Goal: Transaction & Acquisition: Obtain resource

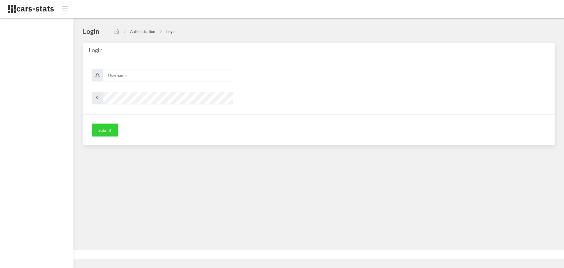
scroll to position [4, 4]
type input "skoda"
click at [107, 131] on button "Submit" at bounding box center [105, 129] width 27 height 13
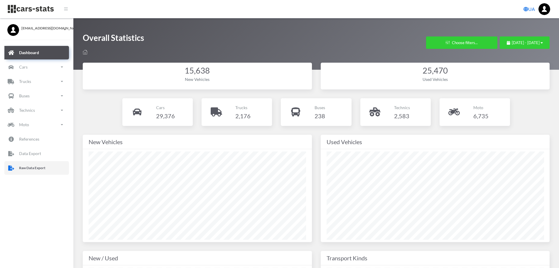
click at [31, 169] on p "Raw Data Export" at bounding box center [32, 167] width 26 height 6
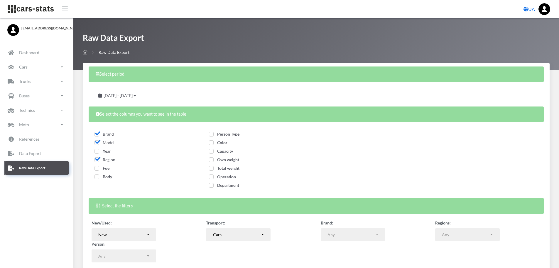
select select
click at [97, 150] on span "Year" at bounding box center [103, 150] width 16 height 5
checkbox input "true"
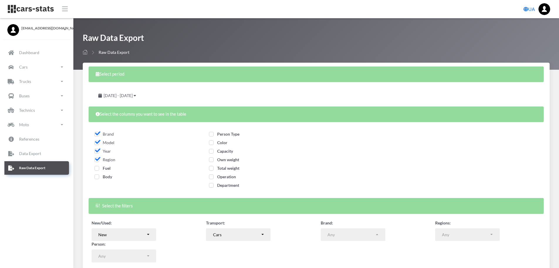
click at [98, 166] on span "Fuel" at bounding box center [103, 167] width 16 height 5
checkbox input "true"
click at [97, 176] on span "Body" at bounding box center [104, 176] width 18 height 5
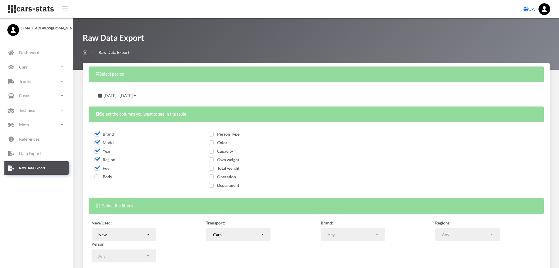
checkbox input "true"
drag, startPoint x: 210, startPoint y: 133, endPoint x: 211, endPoint y: 140, distance: 6.9
click at [210, 133] on span "Person Type" at bounding box center [224, 133] width 31 height 5
checkbox input "true"
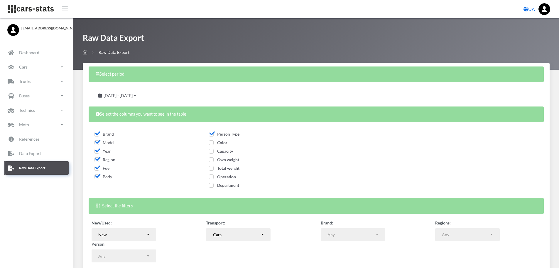
click at [211, 142] on span "Color" at bounding box center [218, 142] width 18 height 5
checkbox input "true"
click at [211, 150] on span "Capacity" at bounding box center [221, 150] width 24 height 5
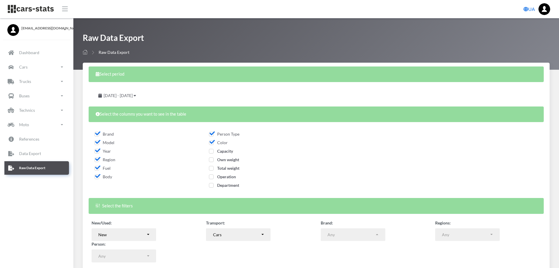
checkbox input "true"
click at [212, 160] on span "Own weight" at bounding box center [224, 159] width 30 height 5
checkbox input "true"
drag, startPoint x: 212, startPoint y: 169, endPoint x: 212, endPoint y: 174, distance: 4.4
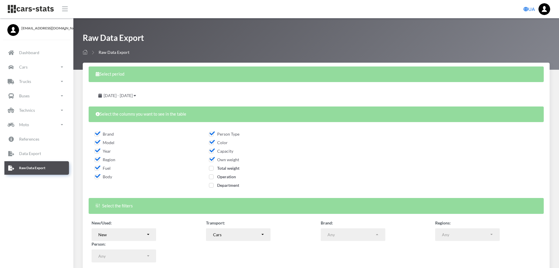
click at [212, 170] on span "Total weight" at bounding box center [224, 167] width 31 height 5
checkbox input "true"
click at [212, 178] on span "Operation" at bounding box center [222, 176] width 27 height 5
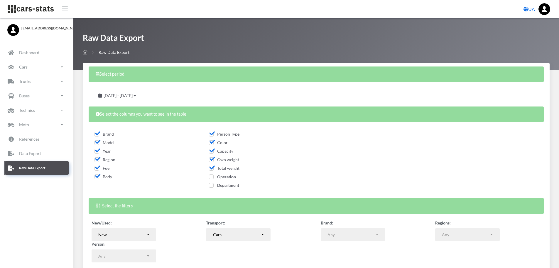
checkbox input "true"
click at [211, 184] on span "Department" at bounding box center [224, 184] width 30 height 5
checkbox input "true"
click at [143, 95] on div "July 14, 2025 - August 13, 2025" at bounding box center [118, 95] width 52 height 13
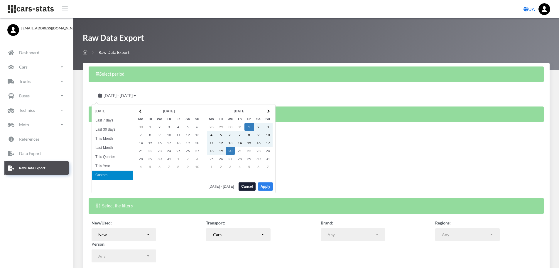
click at [269, 185] on button "Apply" at bounding box center [265, 186] width 15 height 8
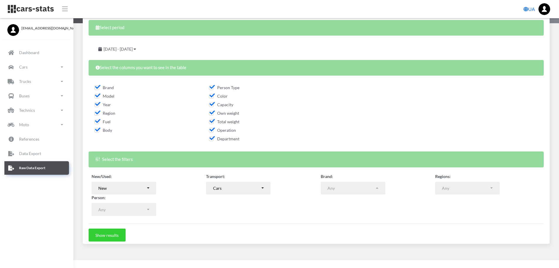
scroll to position [47, 0]
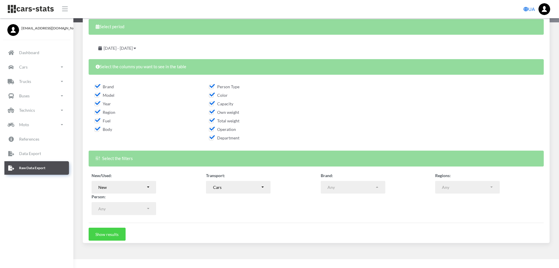
click at [107, 235] on button "Show results" at bounding box center [107, 233] width 37 height 13
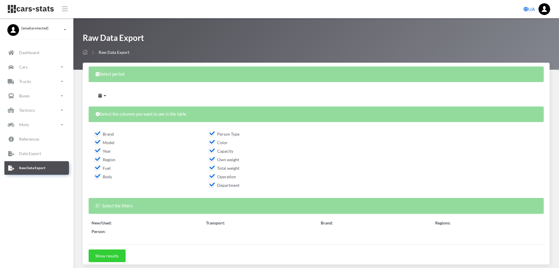
select select
select select "50"
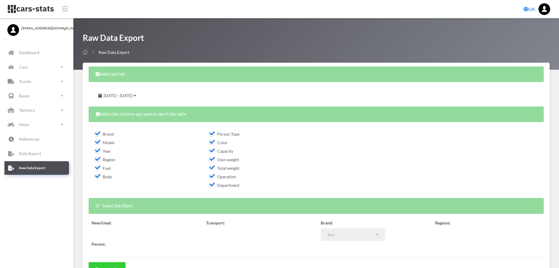
scroll to position [4, 4]
select select
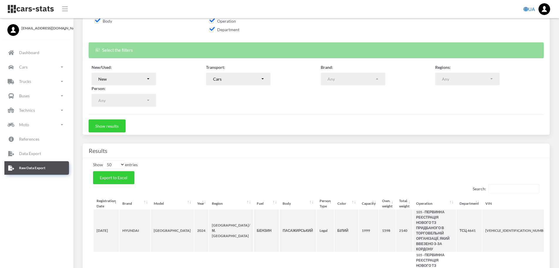
scroll to position [176, 0]
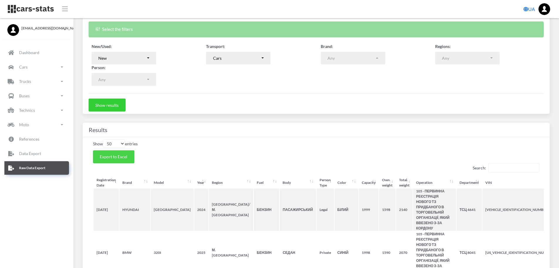
drag, startPoint x: 125, startPoint y: 157, endPoint x: 563, endPoint y: 50, distance: 451.2
click at [125, 156] on span "Export to Excel" at bounding box center [114, 156] width 28 height 5
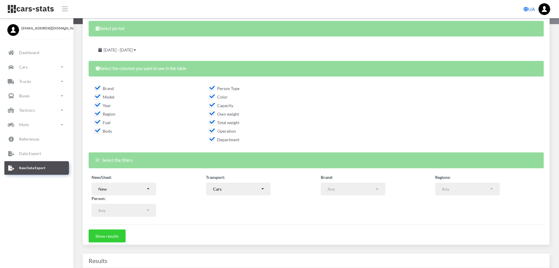
scroll to position [59, 0]
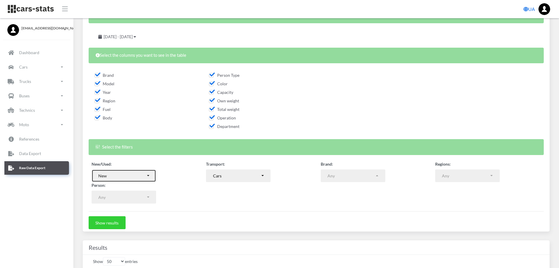
click at [140, 177] on div "New" at bounding box center [122, 175] width 48 height 6
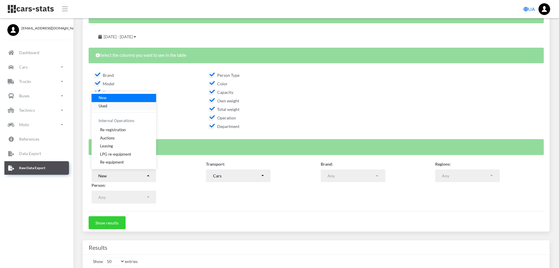
click at [103, 106] on span "Used" at bounding box center [103, 106] width 9 height 6
select select "used-import"
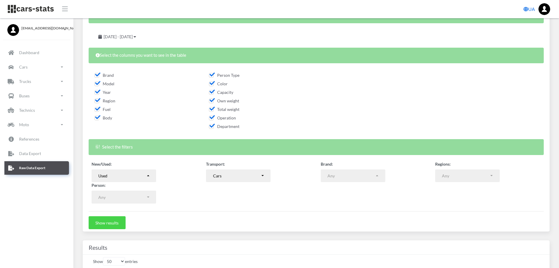
drag, startPoint x: 112, startPoint y: 222, endPoint x: 168, endPoint y: 222, distance: 55.5
click at [114, 222] on button "Show results" at bounding box center [107, 222] width 37 height 13
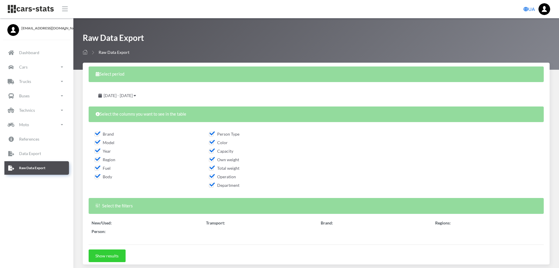
select select "50"
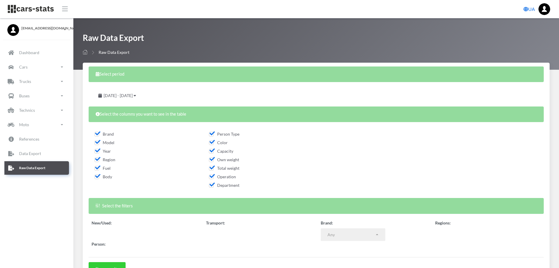
select select
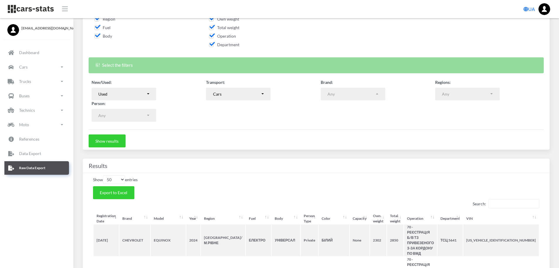
scroll to position [147, 0]
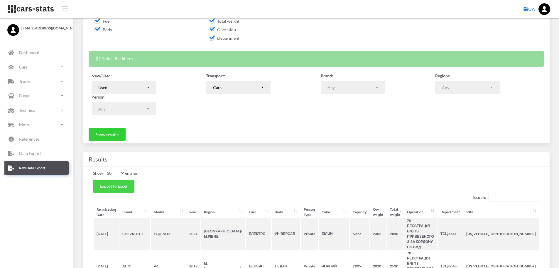
click at [117, 182] on button "Export to Excel" at bounding box center [113, 185] width 41 height 13
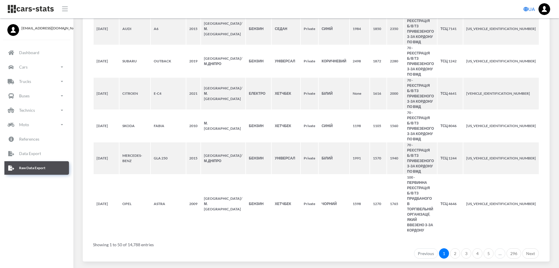
scroll to position [1923, 0]
